Goal: Task Accomplishment & Management: Manage account settings

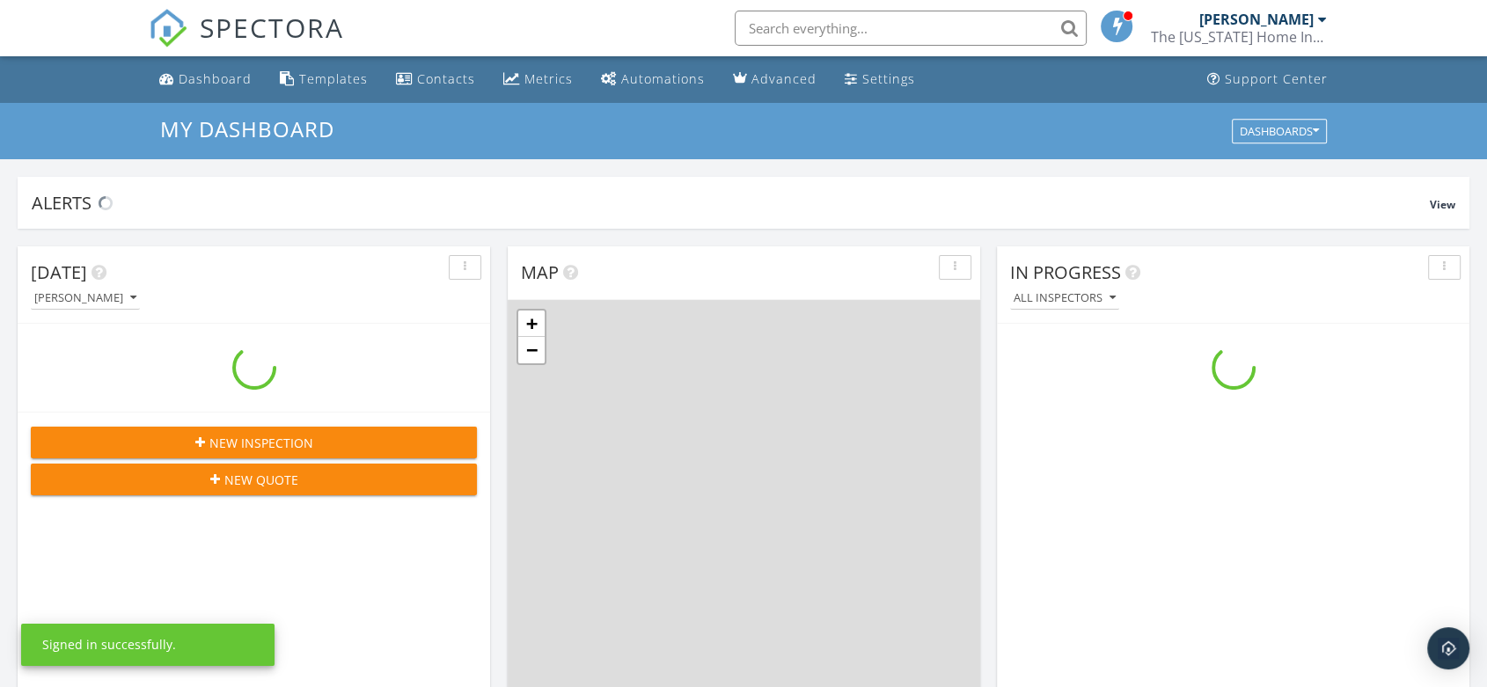
scroll to position [1632, 1518]
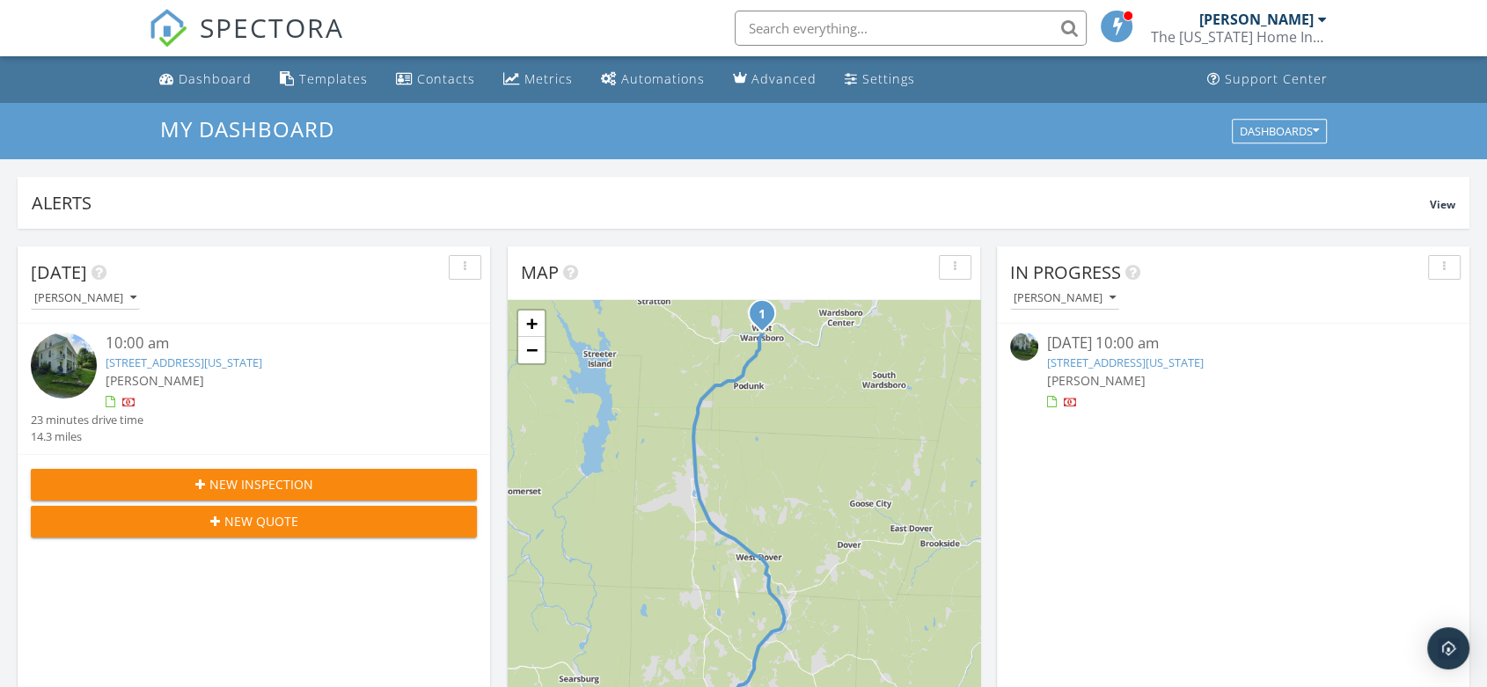
click at [1139, 362] on link "5100 Vermont Rte 100, Wardsboro, VT 05355" at bounding box center [1125, 363] width 157 height 16
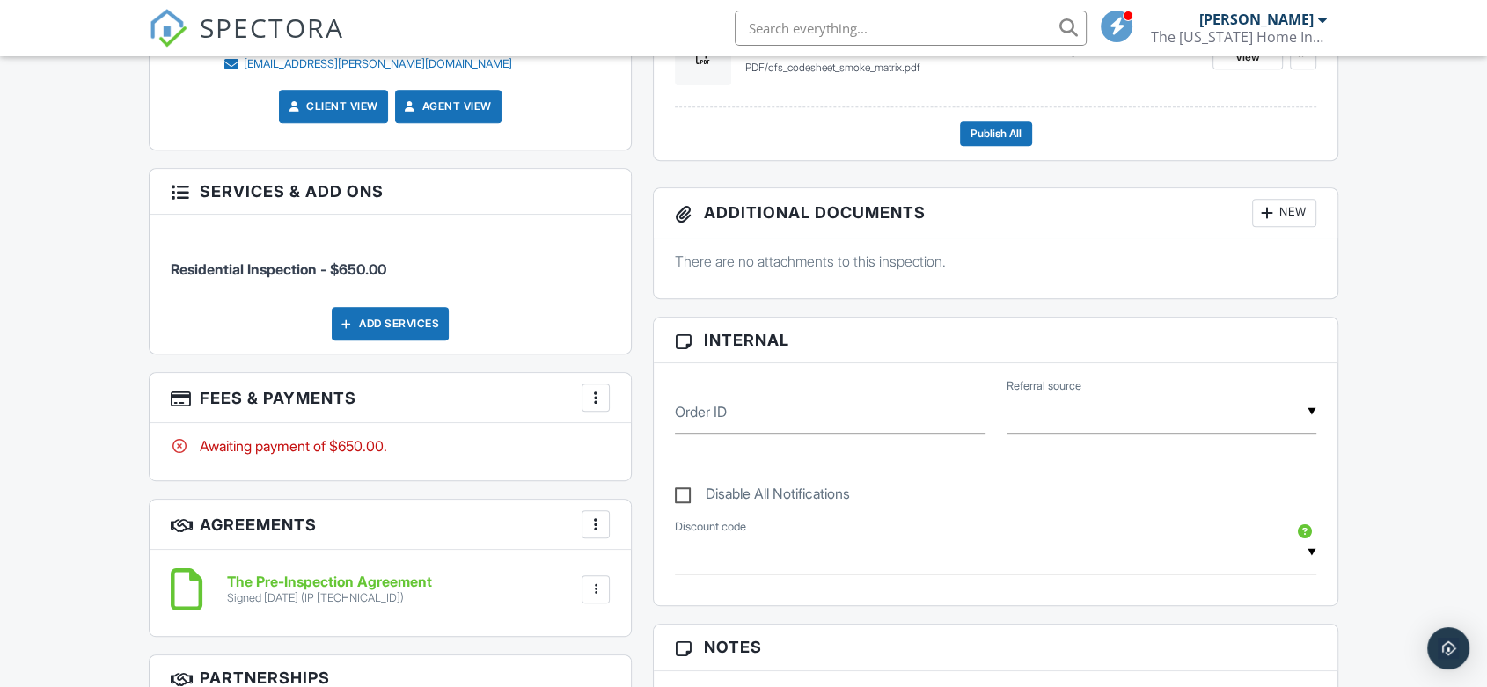
scroll to position [781, 0]
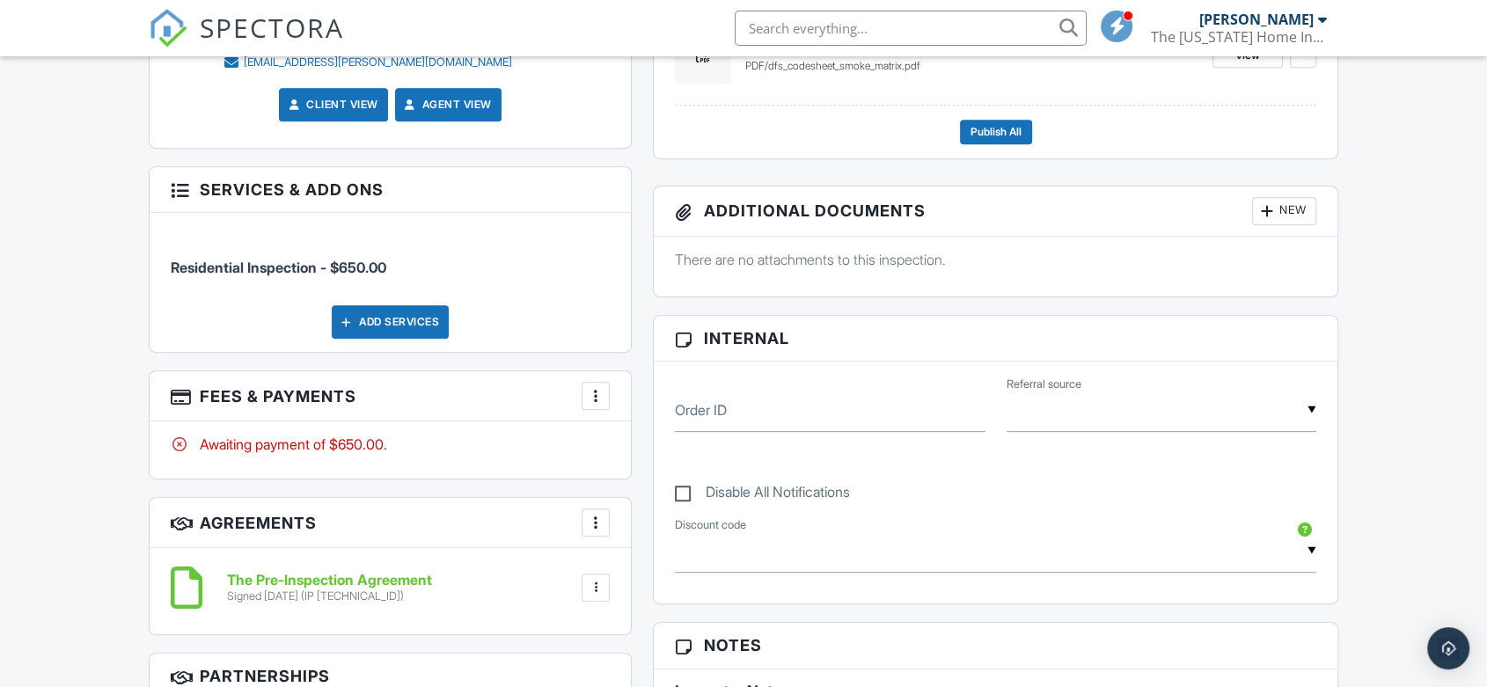
click at [592, 392] on div at bounding box center [596, 396] width 18 height 18
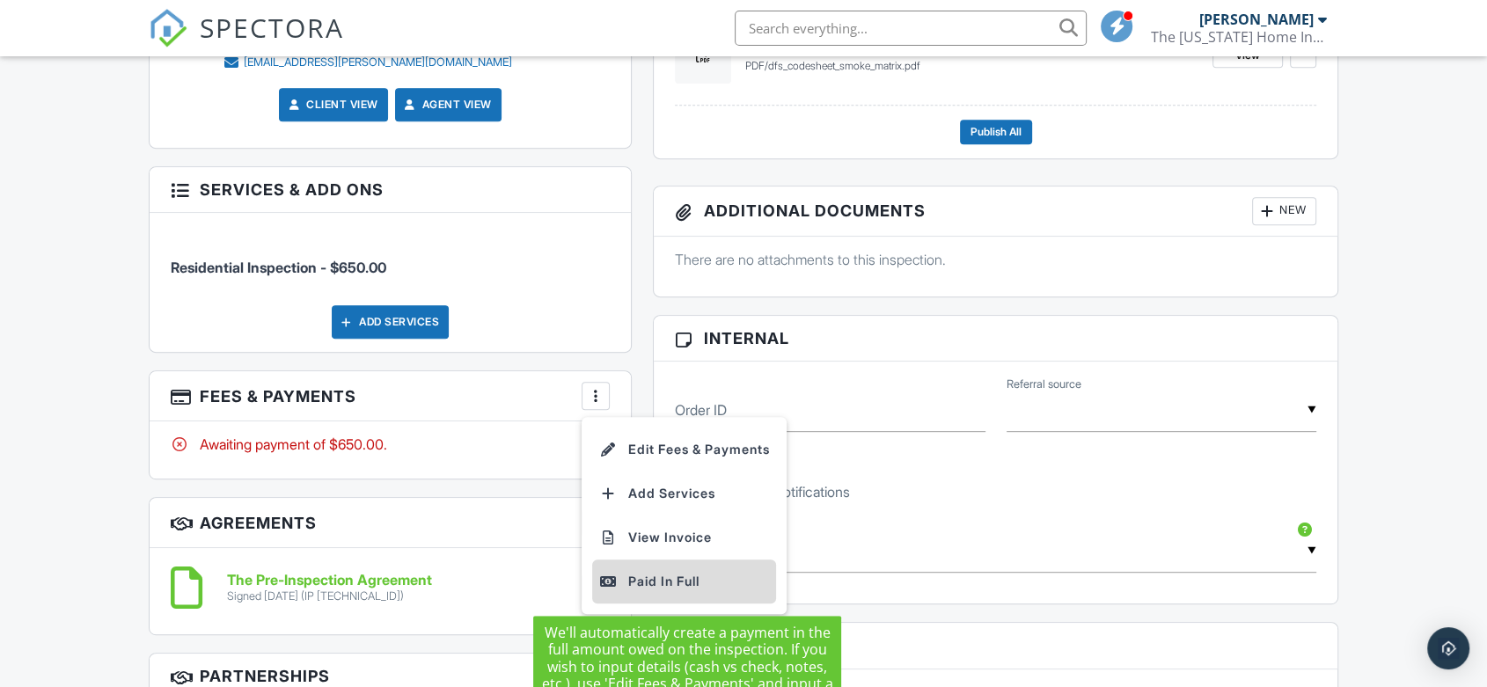
click at [633, 581] on div "Paid In Full" at bounding box center [684, 581] width 170 height 21
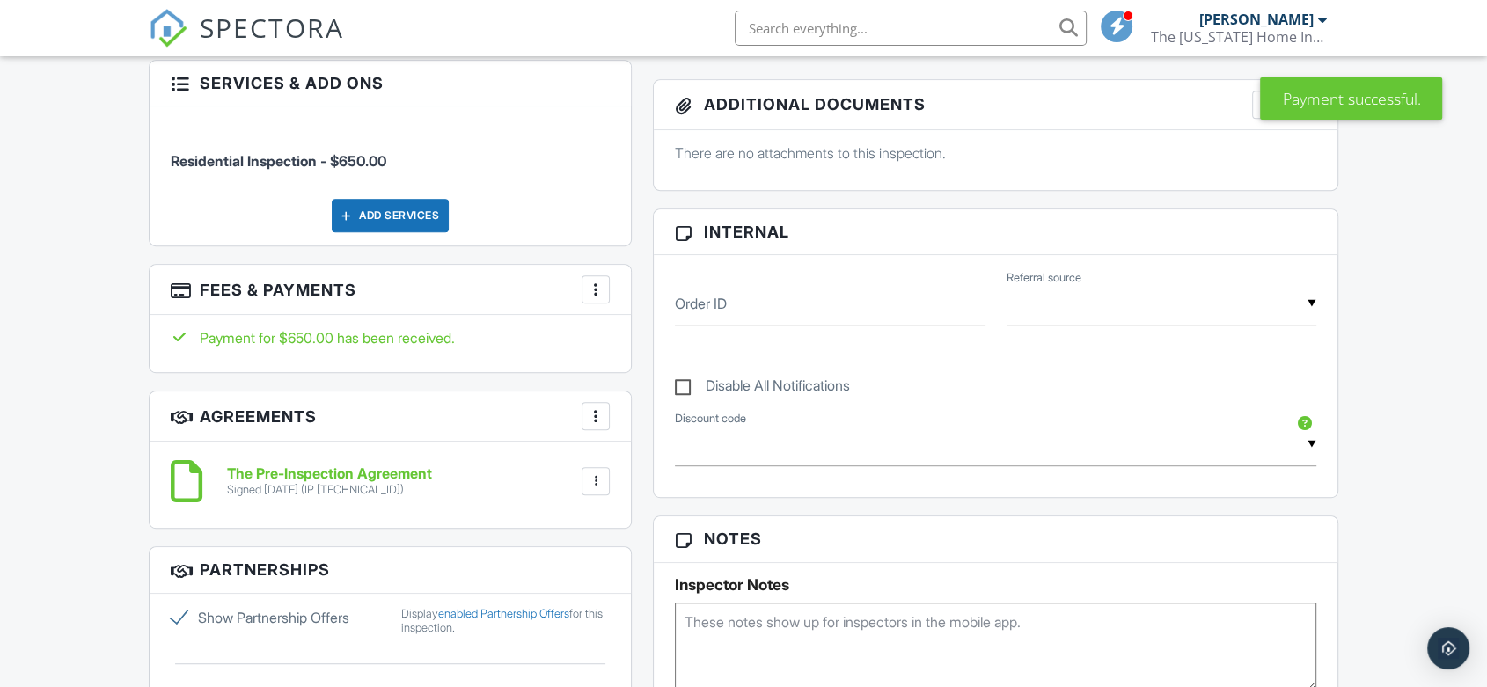
scroll to position [813, 0]
